Goal: Use online tool/utility: Use online tool/utility

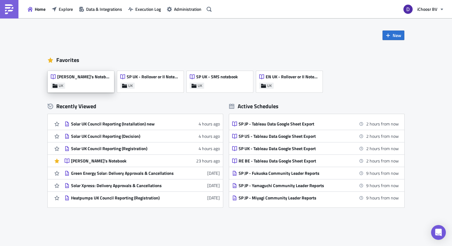
click at [87, 86] on div "[PERSON_NAME]'s Notebook UK" at bounding box center [81, 82] width 66 height 22
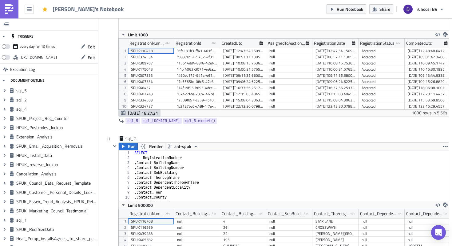
type textarea "RegistrationNumber"
click at [187, 158] on div "SELECT RegistrationNumber , Contact_BuildingName , Contact_BuildingNumber , Con…" at bounding box center [291, 180] width 316 height 60
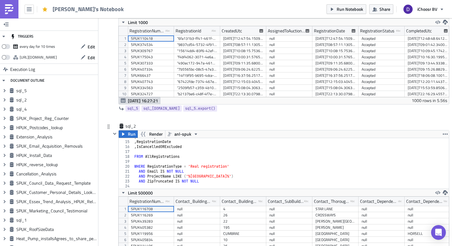
click at [179, 167] on div ", CommunityName , RegistrationDate , IsCancelledORExcluded FROM AllRegistration…" at bounding box center [291, 164] width 316 height 60
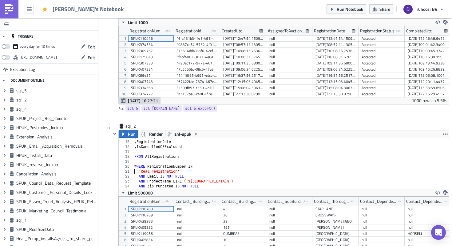
click at [174, 167] on div ", CommunityName , RegistrationDate , IsCancelledORExcluded FROM AllRegistration…" at bounding box center [291, 164] width 316 height 60
click at [134, 171] on div ", CommunityName , RegistrationDate , IsCancelledORExcluded FROM AllRegistration…" at bounding box center [291, 164] width 316 height 60
paste textarea "RegistrationNumber"
click at [163, 171] on div ", CommunityName , RegistrationDate , IsCancelledORExcluded FROM AllRegistration…" at bounding box center [291, 164] width 316 height 60
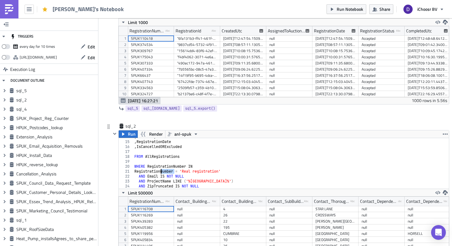
drag, startPoint x: 174, startPoint y: 171, endPoint x: 161, endPoint y: 171, distance: 12.9
click at [161, 171] on div ", CommunityName , RegistrationDate , IsCancelledORExcluded FROM AllRegistration…" at bounding box center [291, 164] width 316 height 60
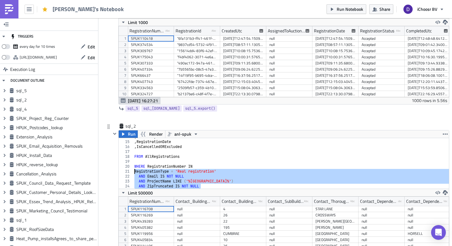
drag, startPoint x: 209, startPoint y: 187, endPoint x: 130, endPoint y: 171, distance: 81.0
click at [130, 171] on div "RegistrationType = 'Real registration' 14 15 16 17 18 19 20 21 22 23 24 25 , Co…" at bounding box center [284, 163] width 331 height 50
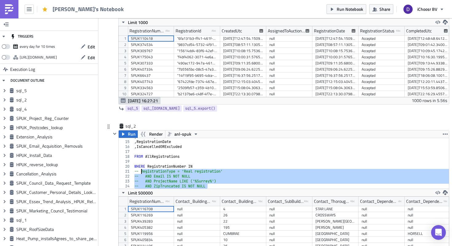
click at [201, 164] on div ", CommunityName , RegistrationDate , IsCancelledORExcluded FROM AllRegistration…" at bounding box center [291, 164] width 316 height 60
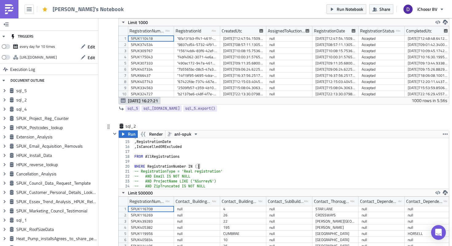
paste textarea "HPUK844)"
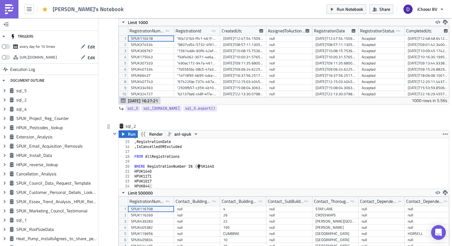
click at [199, 164] on div ", CommunityName , RegistrationDate , IsCancelledORExcluded FROM AllRegistration…" at bounding box center [291, 164] width 316 height 60
click at [224, 165] on div ", CommunityName , RegistrationDate , IsCancelledORExcluded FROM AllRegistration…" at bounding box center [291, 164] width 316 height 60
click at [134, 170] on div ", CommunityName , RegistrationDate , IsCancelledORExcluded FROM AllRegistration…" at bounding box center [291, 164] width 316 height 60
click at [157, 171] on div ", CommunityName , RegistrationDate , IsCancelledORExcluded FROM AllRegistration…" at bounding box center [291, 164] width 316 height 60
click at [132, 135] on span "Run" at bounding box center [132, 133] width 8 height 7
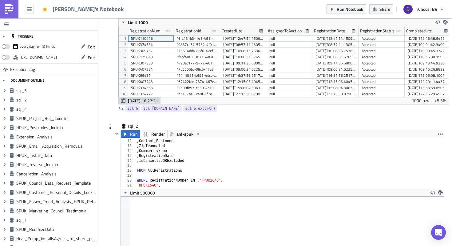
scroll to position [49, 0]
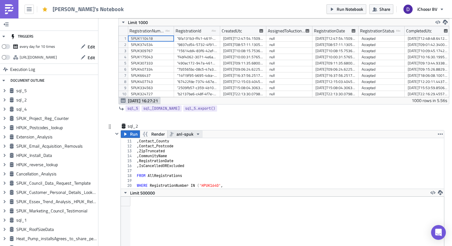
click at [196, 134] on icon "button" at bounding box center [198, 133] width 5 height 5
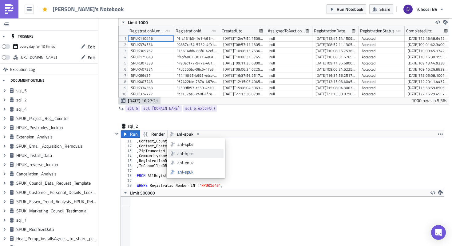
click at [188, 154] on div "anl-hpuk" at bounding box center [200, 153] width 44 height 6
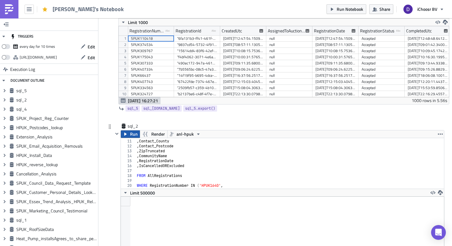
click at [137, 135] on span "Run" at bounding box center [134, 133] width 8 height 7
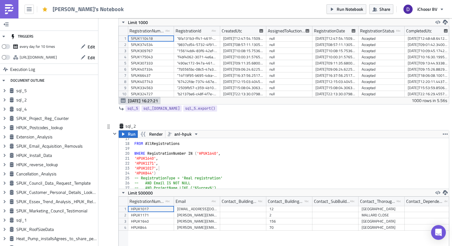
scroll to position [81, 0]
click at [446, 193] on icon "button" at bounding box center [445, 192] width 5 height 5
click at [401, 165] on link "CSV" at bounding box center [421, 168] width 52 height 9
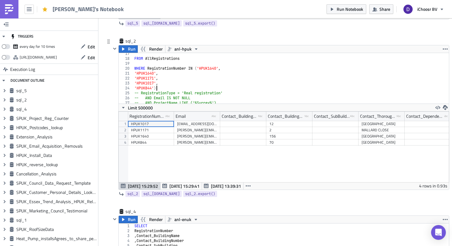
scroll to position [0, 2]
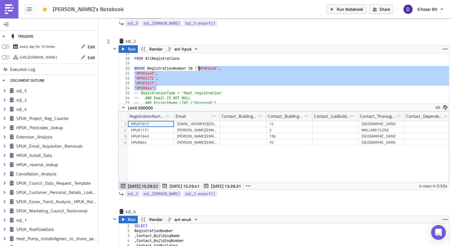
drag, startPoint x: 159, startPoint y: 89, endPoint x: 199, endPoint y: 66, distance: 46.2
click at [199, 66] on div "FROM AllRegistrations WHERE RegistrationNumber IN ( 'HPUK1640' , 'HPUK1640' , '…" at bounding box center [291, 81] width 316 height 60
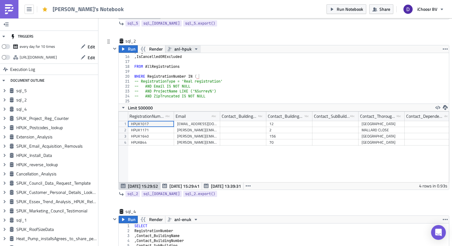
click at [190, 48] on span "anl-hpuk" at bounding box center [182, 48] width 17 height 7
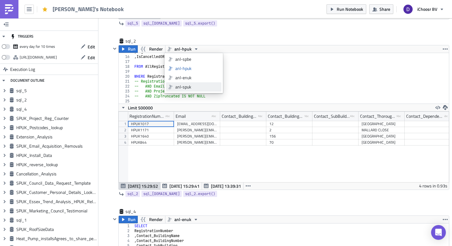
click at [189, 89] on div "anl-spuk" at bounding box center [197, 87] width 44 height 6
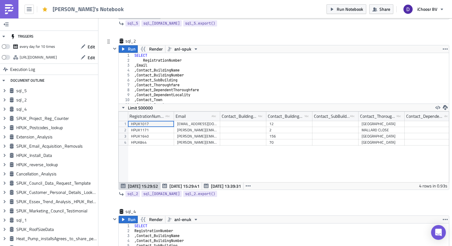
scroll to position [2, 0]
type textarea ", Email"
click at [193, 65] on div "SELECT RegistrationNumber , Email , Contact_BuildingName , Contact_BuildingNumb…" at bounding box center [291, 81] width 316 height 60
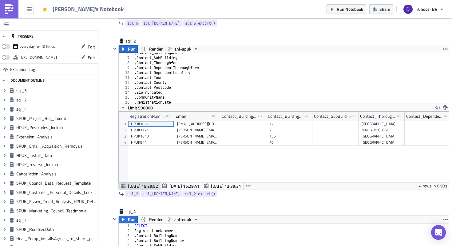
type textarea ", ProjectName"
click at [132, 40] on div "sql_2" at bounding box center [141, 41] width 31 height 6
click at [132, 40] on input "sql_2" at bounding box center [141, 41] width 31 height 6
type input "Address, scheme info"
